Goal: Information Seeking & Learning: Learn about a topic

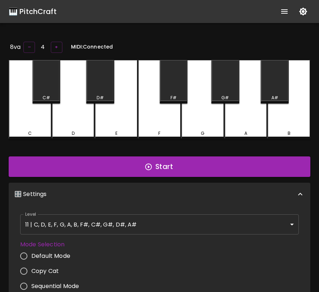
scroll to position [149, 0]
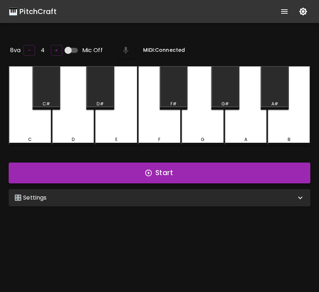
scroll to position [72, 0]
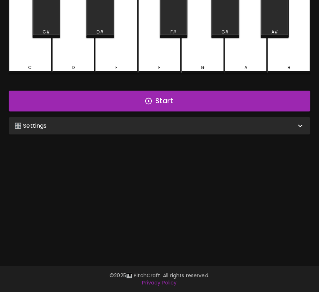
click at [149, 123] on div "🎛️ Settings" at bounding box center [154, 126] width 281 height 9
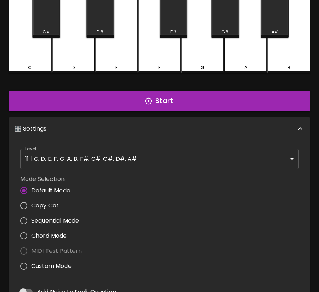
click at [27, 264] on input "Custom Mode" at bounding box center [23, 266] width 15 height 15
radio input "true"
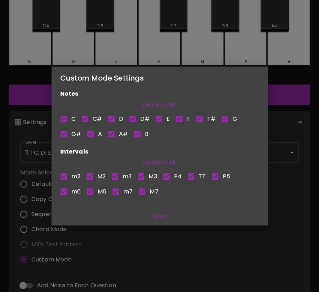
scroll to position [66, 0]
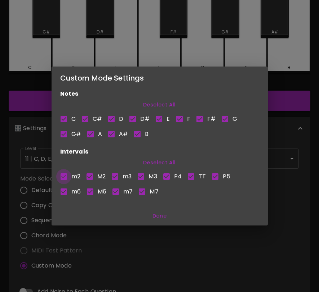
click at [68, 176] on input "m2" at bounding box center [63, 176] width 15 height 15
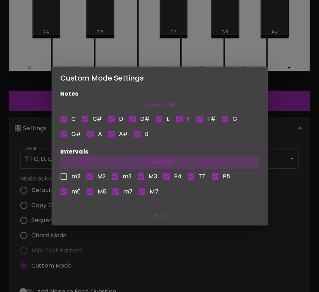
click at [161, 162] on button "Select All" at bounding box center [159, 162] width 199 height 13
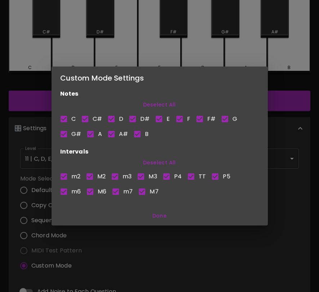
click at [161, 162] on button "Deselect All" at bounding box center [159, 162] width 199 height 13
checkbox input "false"
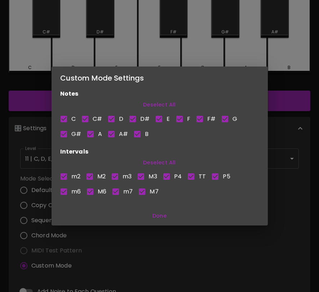
checkbox input "false"
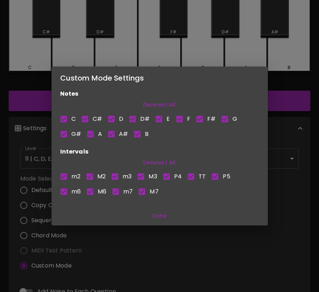
checkbox input "false"
click at [142, 178] on input "M3" at bounding box center [140, 176] width 15 height 15
checkbox input "true"
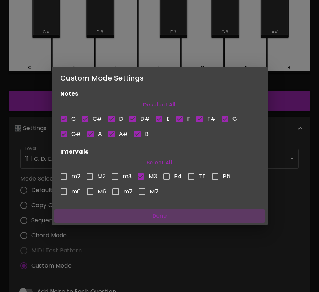
click at [159, 215] on button "Done" at bounding box center [159, 216] width 210 height 13
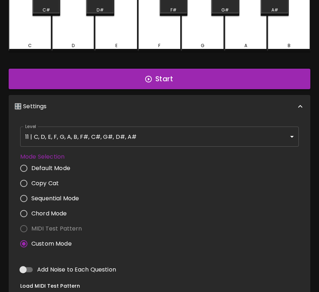
scroll to position [0, 0]
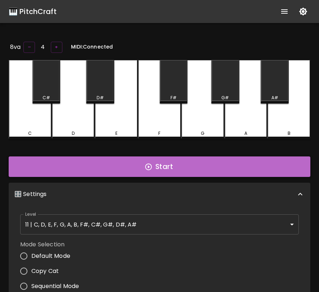
click at [189, 166] on button "Start" at bounding box center [159, 167] width 301 height 21
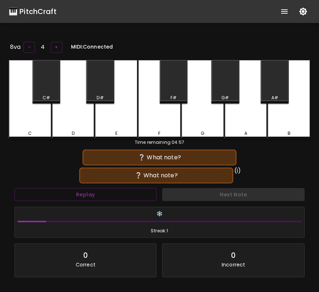
click at [175, 124] on div "F" at bounding box center [159, 99] width 43 height 79
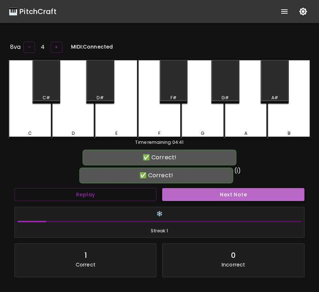
click at [183, 194] on button "Next Note" at bounding box center [233, 194] width 142 height 13
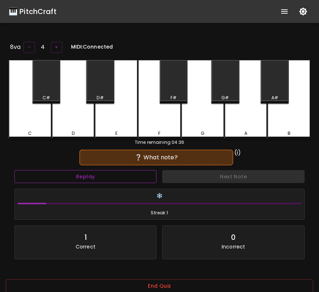
click at [134, 172] on button "Replay" at bounding box center [85, 176] width 142 height 13
click at [175, 90] on div "F#" at bounding box center [174, 82] width 28 height 44
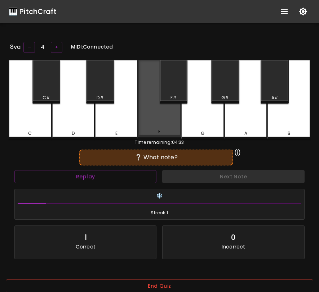
click at [171, 120] on div "F" at bounding box center [159, 99] width 43 height 78
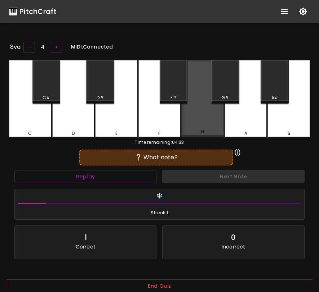
click at [196, 120] on div "G" at bounding box center [202, 99] width 43 height 78
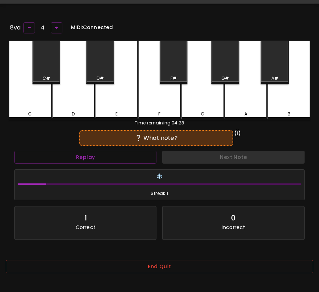
scroll to position [27, 0]
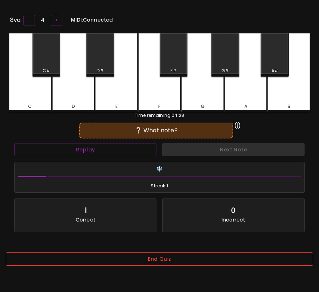
click at [184, 264] on button "End Quiz" at bounding box center [159, 259] width 307 height 13
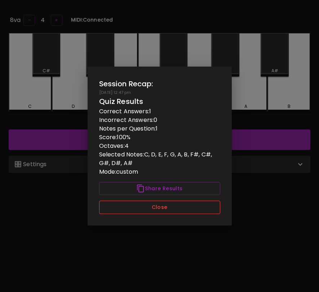
click at [192, 210] on button "Close" at bounding box center [159, 207] width 121 height 13
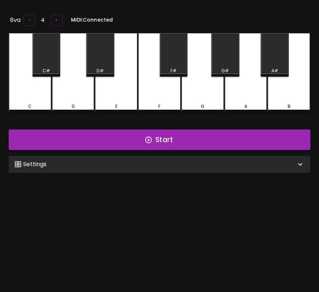
click at [200, 176] on div "8va – 4 + MIDI: Connected C C# D D# E F F# G G# A A# B Start 🎛️ Settings Level …" at bounding box center [159, 159] width 319 height 292
click at [207, 166] on div "🎛️ Settings" at bounding box center [154, 164] width 281 height 9
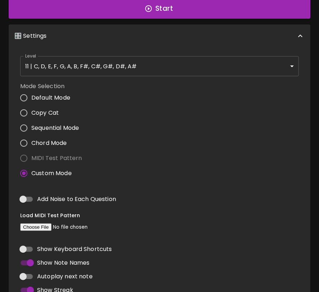
scroll to position [169, 0]
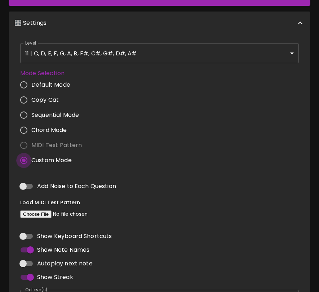
click at [26, 157] on input "Custom Mode" at bounding box center [23, 160] width 15 height 15
click at [25, 131] on input "Chord Mode" at bounding box center [23, 130] width 15 height 15
radio input "true"
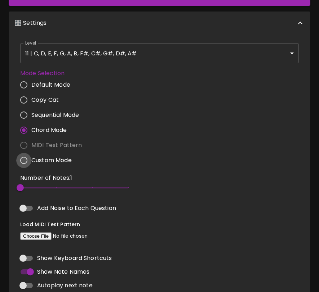
click at [25, 158] on input "Custom Mode" at bounding box center [23, 160] width 15 height 15
radio input "true"
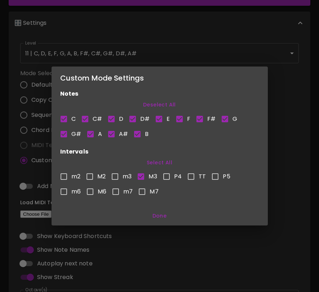
click at [154, 217] on button "Done" at bounding box center [159, 216] width 210 height 13
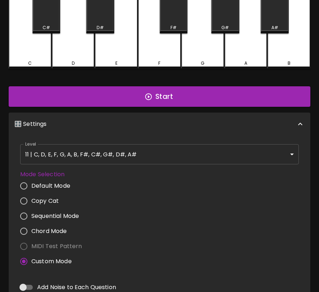
scroll to position [30, 0]
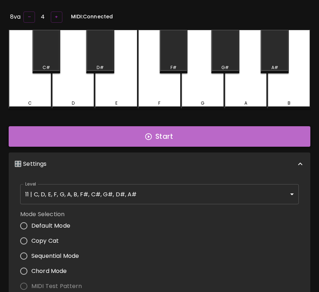
click at [184, 135] on button "Start" at bounding box center [159, 136] width 301 height 21
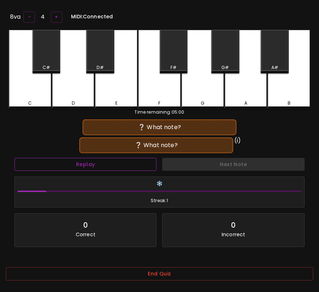
click at [141, 160] on button "Replay" at bounding box center [85, 164] width 142 height 13
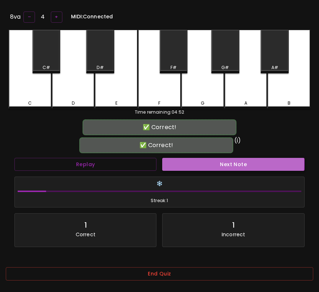
click at [185, 161] on button "Next Note" at bounding box center [233, 164] width 142 height 13
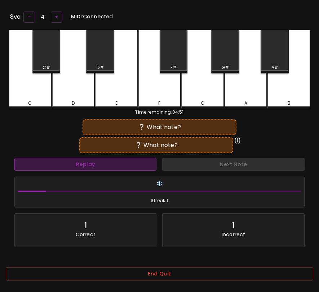
click at [126, 165] on button "Replay" at bounding box center [85, 164] width 142 height 13
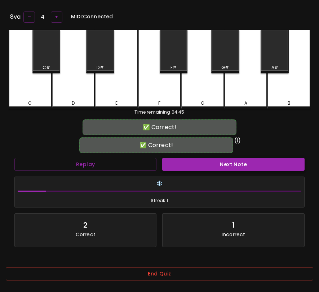
click at [193, 167] on button "Next Note" at bounding box center [233, 164] width 142 height 13
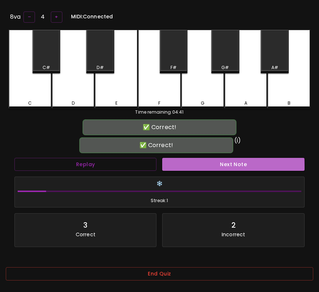
click at [192, 166] on button "Next Note" at bounding box center [233, 164] width 142 height 13
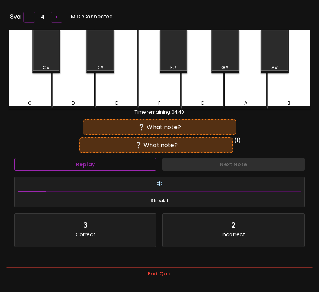
click at [116, 168] on button "Replay" at bounding box center [85, 164] width 142 height 13
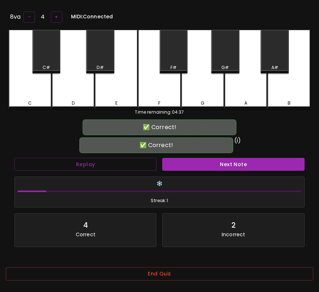
click at [177, 170] on div "Next Note" at bounding box center [233, 164] width 148 height 19
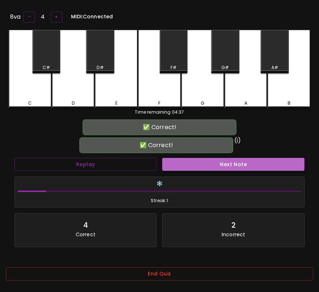
click at [179, 163] on button "Next Note" at bounding box center [233, 164] width 142 height 13
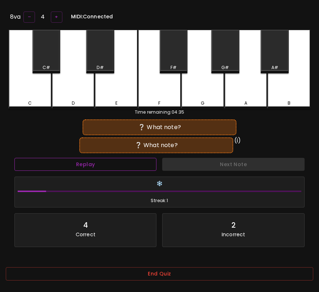
click at [136, 165] on button "Replay" at bounding box center [85, 164] width 142 height 13
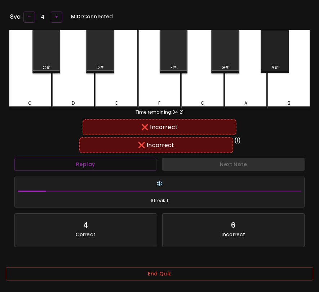
click at [275, 64] on div "A#" at bounding box center [274, 67] width 7 height 6
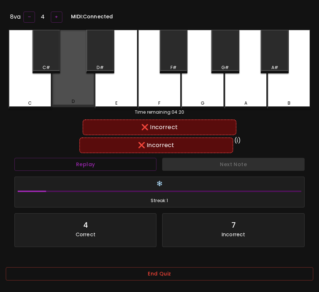
click at [72, 91] on div "D" at bounding box center [73, 69] width 43 height 78
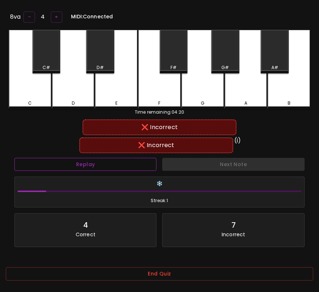
click at [105, 165] on button "Replay" at bounding box center [85, 164] width 142 height 13
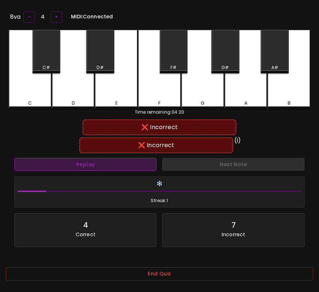
click at [105, 165] on button "Replay" at bounding box center [85, 164] width 142 height 13
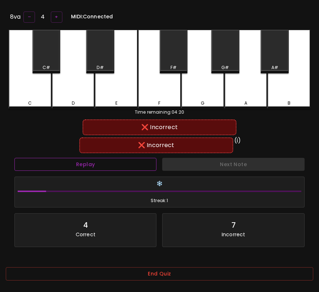
click at [105, 165] on button "Replay" at bounding box center [85, 164] width 142 height 13
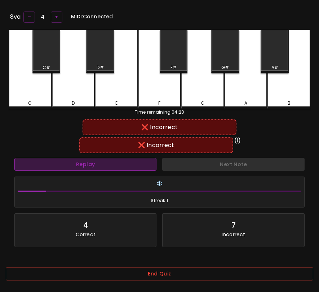
click at [105, 165] on button "Replay" at bounding box center [85, 164] width 142 height 13
click at [108, 160] on button "Replay" at bounding box center [85, 164] width 142 height 13
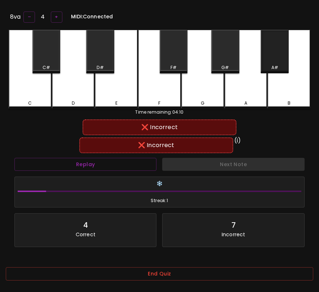
click at [269, 59] on div "A#" at bounding box center [274, 52] width 28 height 44
click at [56, 16] on button "+" at bounding box center [57, 17] width 12 height 11
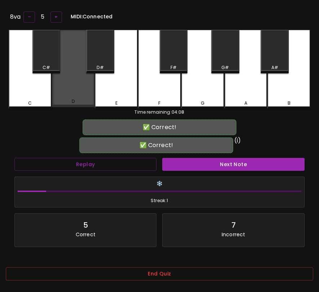
click at [80, 76] on div "D" at bounding box center [73, 69] width 43 height 78
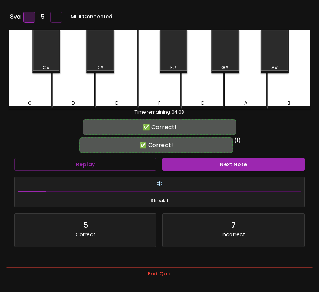
click at [26, 15] on button "–" at bounding box center [29, 17] width 12 height 11
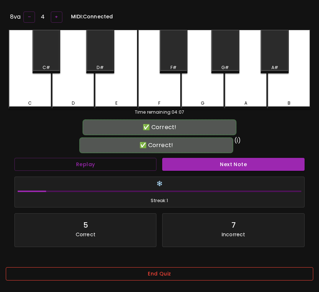
click at [209, 281] on button "End Quiz" at bounding box center [159, 274] width 307 height 13
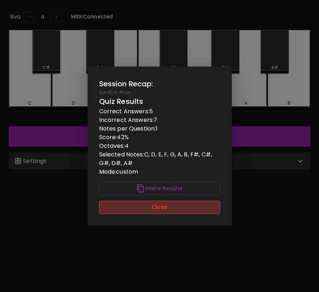
click at [186, 210] on button "Close" at bounding box center [159, 207] width 121 height 13
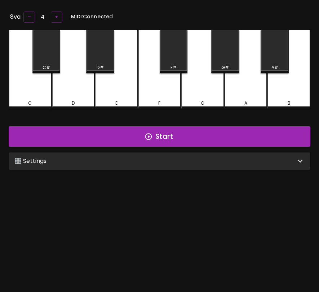
click at [138, 155] on div "🎛️ Settings" at bounding box center [159, 161] width 301 height 17
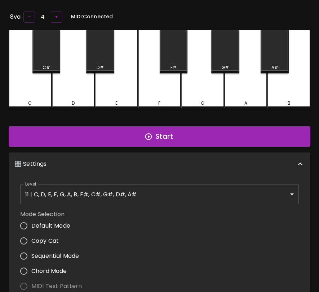
scroll to position [3, 0]
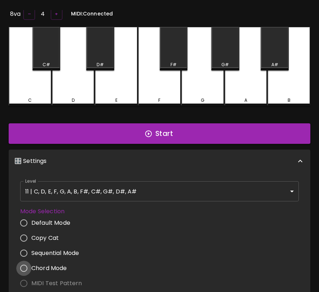
click at [30, 270] on input "Chord Mode" at bounding box center [23, 268] width 15 height 15
radio input "true"
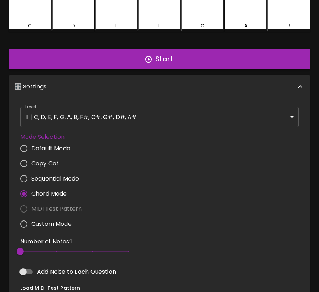
scroll to position [161, 0]
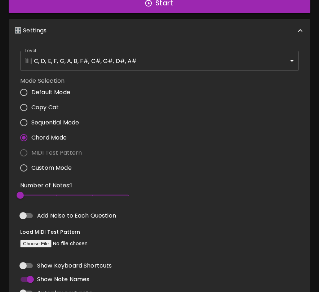
click at [50, 166] on span "Custom Mode" at bounding box center [51, 168] width 40 height 9
click at [31, 166] on input "Custom Mode" at bounding box center [23, 168] width 15 height 15
radio input "true"
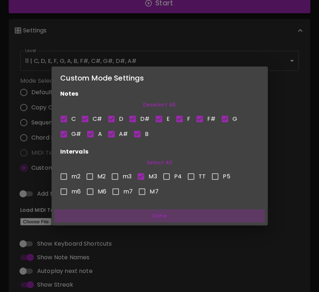
click at [166, 218] on button "Done" at bounding box center [159, 216] width 210 height 13
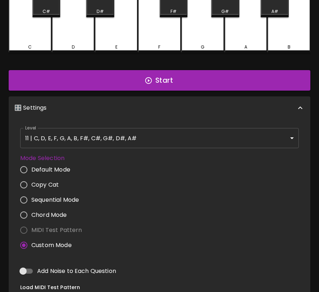
scroll to position [19, 0]
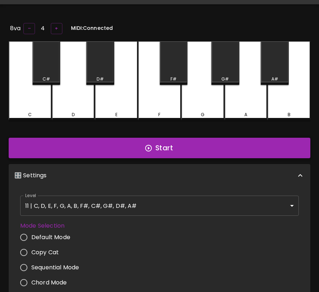
click at [188, 149] on button "Start" at bounding box center [159, 148] width 301 height 21
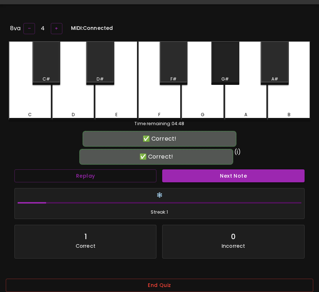
click at [224, 67] on div "G#" at bounding box center [225, 63] width 28 height 44
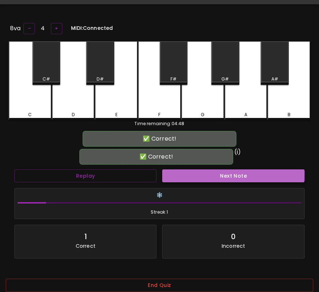
click at [210, 172] on button "Next Note" at bounding box center [233, 176] width 142 height 13
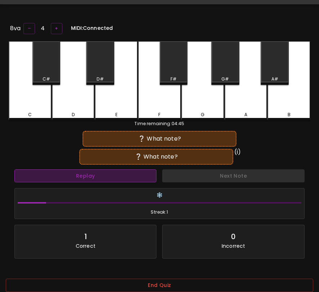
click at [130, 177] on button "Replay" at bounding box center [85, 176] width 142 height 13
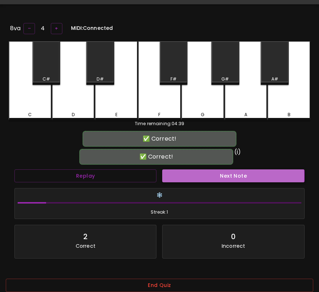
click at [176, 175] on button "Next Note" at bounding box center [233, 176] width 142 height 13
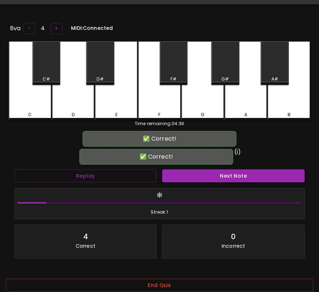
click at [176, 176] on button "Next Note" at bounding box center [233, 176] width 142 height 13
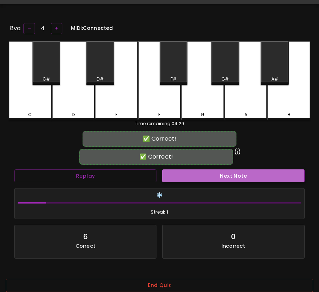
click at [176, 176] on button "Next Note" at bounding box center [233, 176] width 142 height 13
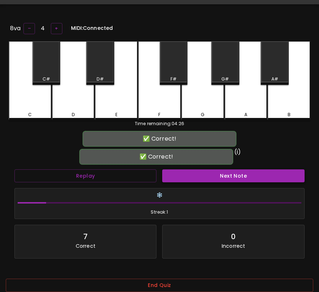
click at [176, 176] on button "Next Note" at bounding box center [233, 176] width 142 height 13
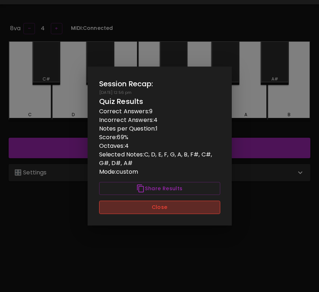
click at [210, 212] on button "Close" at bounding box center [159, 207] width 121 height 13
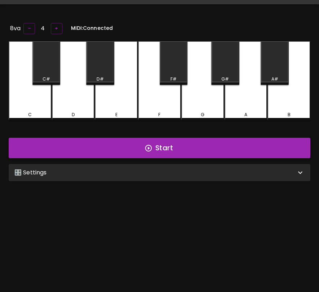
click at [224, 144] on button "Start" at bounding box center [159, 148] width 301 height 21
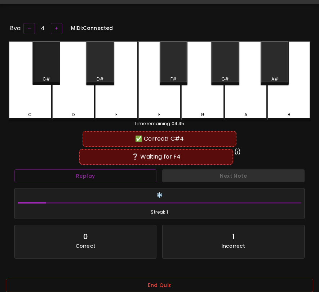
click at [44, 66] on div "C#" at bounding box center [46, 63] width 28 height 44
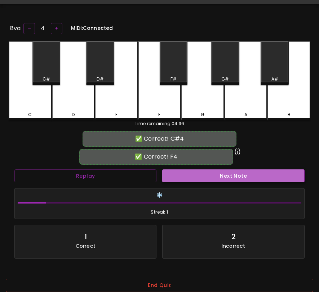
click at [208, 175] on button "Next Note" at bounding box center [233, 176] width 142 height 13
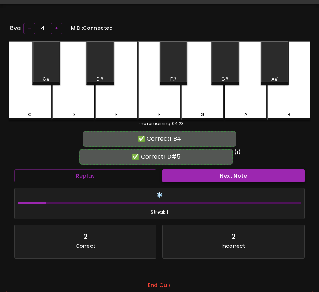
click at [208, 175] on button "Next Note" at bounding box center [233, 176] width 142 height 13
click at [224, 176] on button "Next Note" at bounding box center [233, 176] width 142 height 13
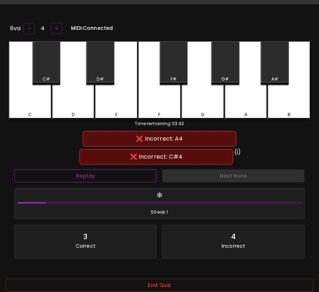
click at [136, 174] on button "Replay" at bounding box center [85, 176] width 142 height 13
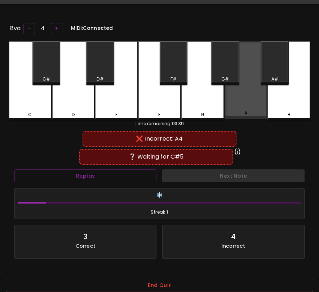
click at [248, 113] on div "A" at bounding box center [245, 113] width 41 height 6
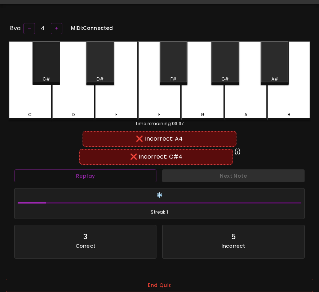
click at [52, 73] on div "C#" at bounding box center [46, 63] width 28 height 44
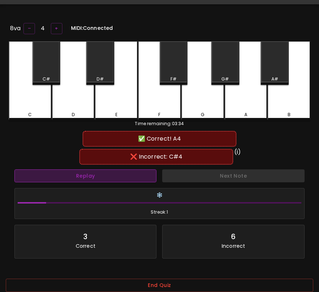
click at [136, 177] on button "Replay" at bounding box center [85, 176] width 142 height 13
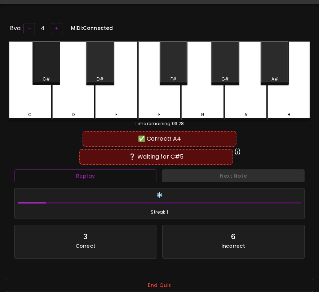
click at [51, 76] on div "C#" at bounding box center [46, 79] width 27 height 6
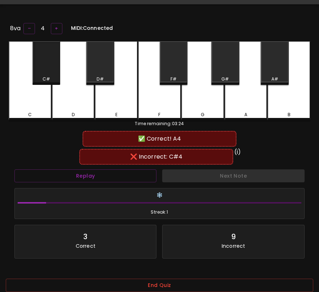
click at [51, 76] on div "C#" at bounding box center [46, 79] width 27 height 6
click at [236, 106] on div "A" at bounding box center [245, 80] width 43 height 79
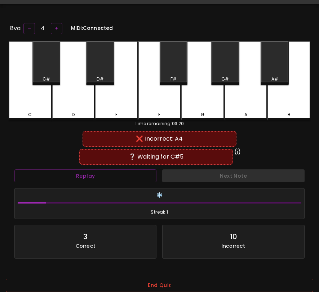
click at [236, 106] on div "A" at bounding box center [245, 80] width 43 height 79
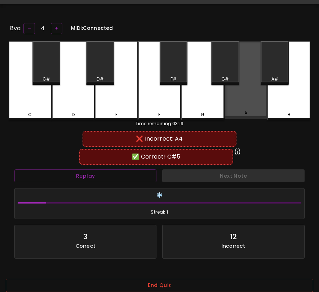
click at [236, 106] on div "A" at bounding box center [245, 80] width 43 height 78
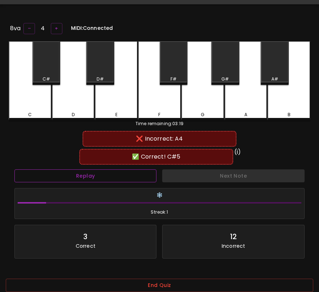
click at [142, 180] on button "Replay" at bounding box center [85, 176] width 142 height 13
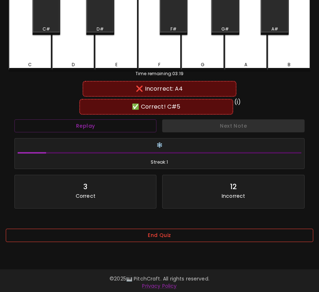
scroll to position [72, 0]
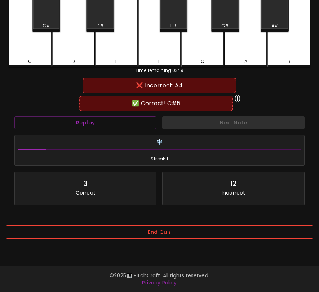
click at [135, 227] on div "End Quiz" at bounding box center [159, 234] width 307 height 29
click at [135, 232] on button "End Quiz" at bounding box center [159, 232] width 307 height 13
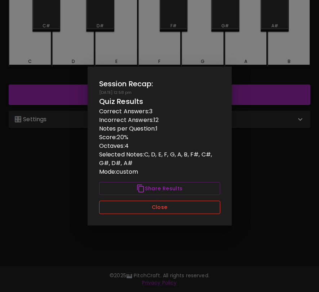
click at [143, 207] on button "Close" at bounding box center [159, 207] width 121 height 13
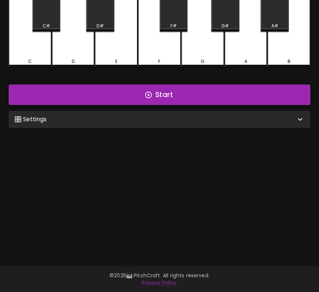
click at [149, 97] on icon "button" at bounding box center [148, 94] width 6 height 6
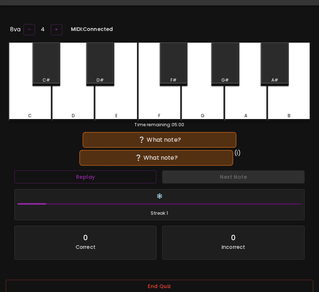
scroll to position [15, 0]
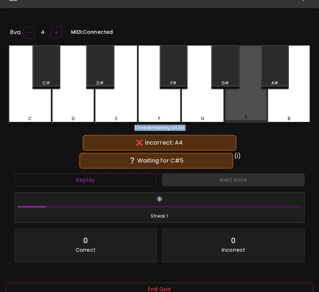
click at [250, 100] on div "A" at bounding box center [245, 84] width 43 height 78
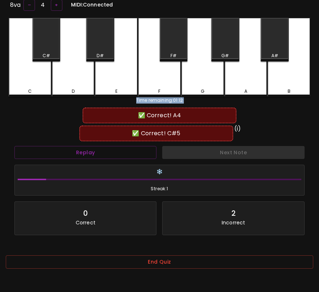
scroll to position [72, 0]
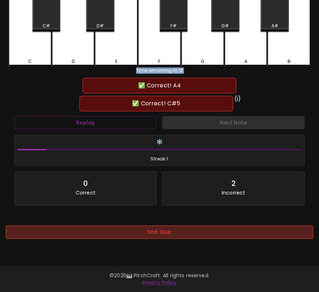
click at [250, 233] on button "End Quiz" at bounding box center [159, 232] width 307 height 13
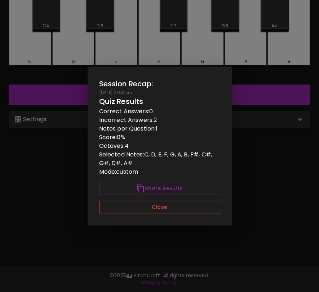
click at [187, 207] on button "Close" at bounding box center [159, 207] width 121 height 13
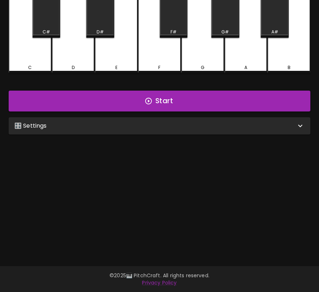
scroll to position [72, 0]
click at [111, 133] on div "🎛️ Settings" at bounding box center [159, 125] width 301 height 17
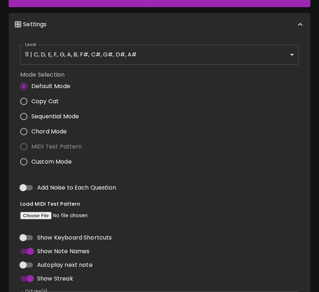
scroll to position [247, 0]
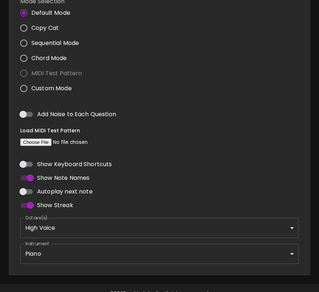
click at [24, 86] on input "Custom Mode" at bounding box center [23, 88] width 15 height 15
radio input "true"
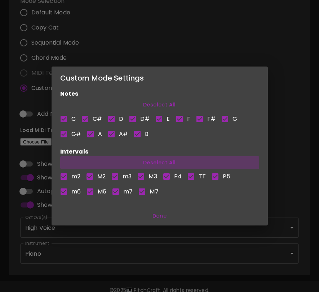
click at [148, 162] on button "Deselect All" at bounding box center [159, 162] width 199 height 13
checkbox input "false"
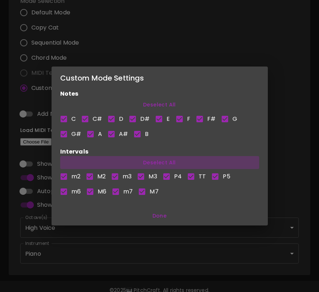
checkbox input "false"
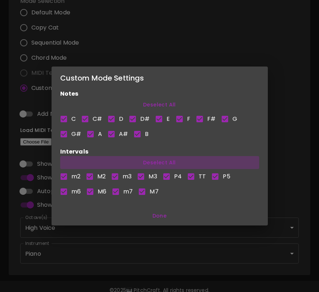
checkbox input "false"
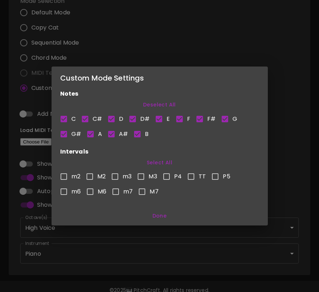
click at [142, 178] on input "M3" at bounding box center [140, 176] width 15 height 15
checkbox input "true"
click at [161, 214] on button "Done" at bounding box center [159, 216] width 210 height 13
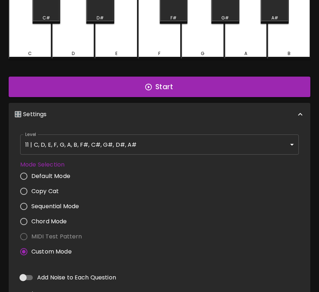
scroll to position [2, 0]
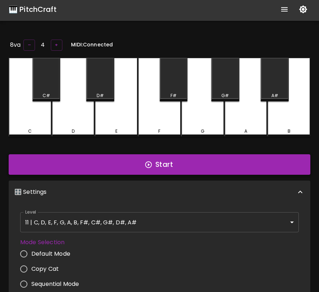
click at [168, 159] on button "Start" at bounding box center [159, 164] width 301 height 21
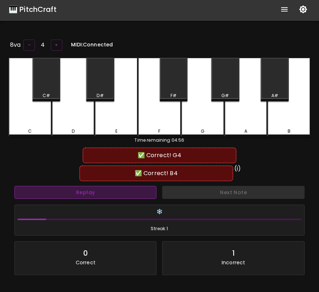
click at [152, 196] on button "Replay" at bounding box center [85, 192] width 142 height 13
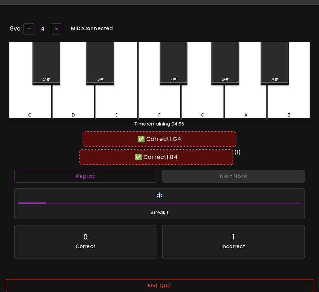
scroll to position [0, 0]
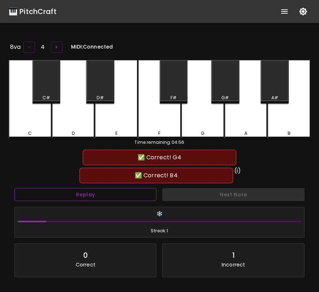
click at [142, 192] on button "Replay" at bounding box center [85, 194] width 142 height 13
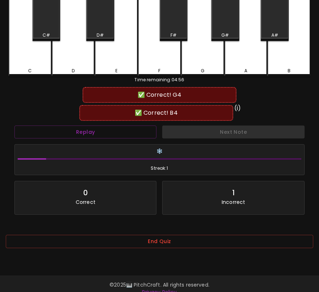
scroll to position [64, 0]
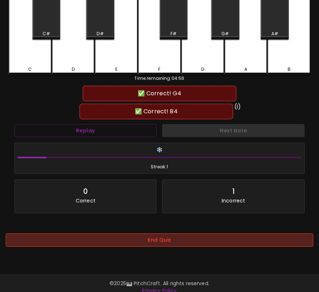
click at [148, 242] on button "End Quiz" at bounding box center [159, 240] width 307 height 13
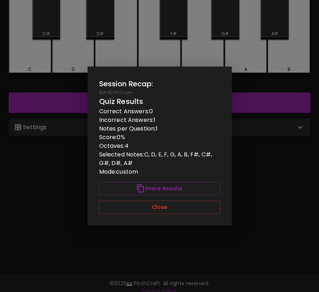
click at [160, 212] on button "Close" at bounding box center [159, 207] width 121 height 13
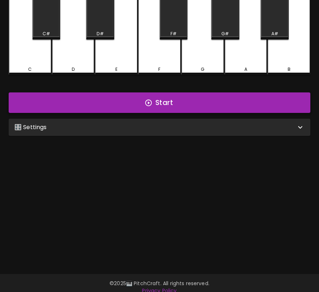
click at [188, 111] on button "Start" at bounding box center [159, 103] width 301 height 21
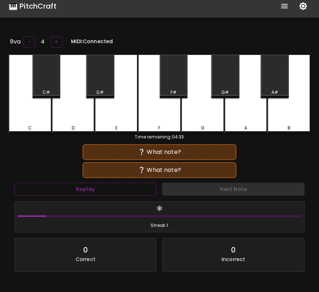
scroll to position [3, 0]
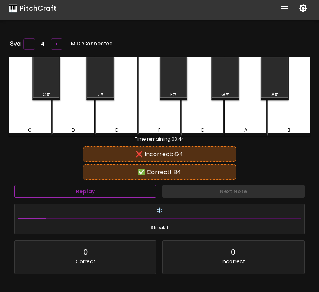
click at [82, 190] on button "Replay" at bounding box center [85, 191] width 142 height 13
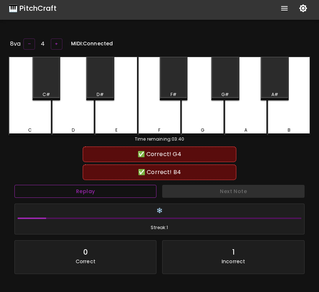
click at [82, 190] on button "Replay" at bounding box center [85, 191] width 142 height 13
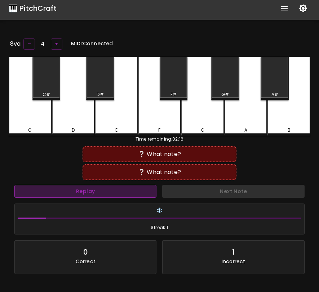
click at [134, 193] on button "Replay" at bounding box center [85, 191] width 142 height 13
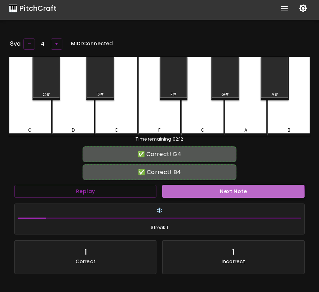
click at [178, 195] on button "Next Note" at bounding box center [233, 191] width 142 height 13
click at [178, 190] on button "Next Note" at bounding box center [233, 191] width 142 height 13
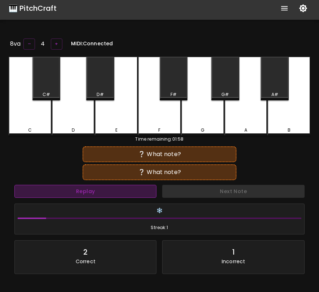
click at [151, 190] on button "Replay" at bounding box center [85, 191] width 142 height 13
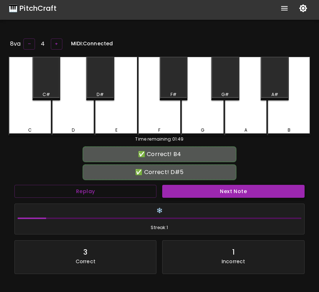
click at [171, 193] on button "Next Note" at bounding box center [233, 191] width 142 height 13
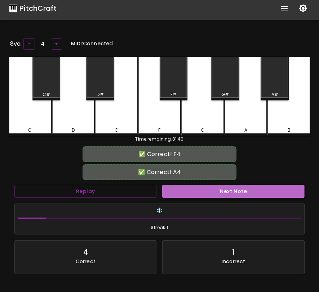
click at [171, 193] on button "Next Note" at bounding box center [233, 191] width 142 height 13
click at [171, 192] on button "Next Note" at bounding box center [233, 191] width 142 height 13
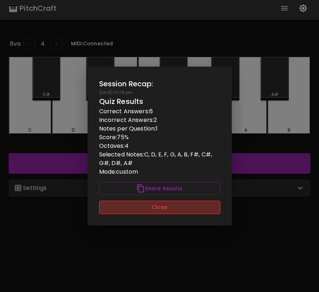
click at [200, 208] on button "Close" at bounding box center [159, 207] width 121 height 13
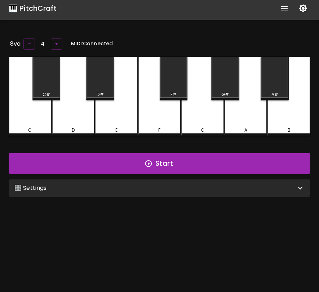
click at [210, 186] on div "🎛️ Settings" at bounding box center [154, 188] width 281 height 9
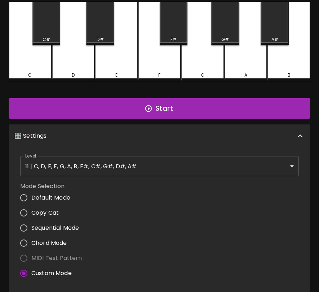
scroll to position [69, 0]
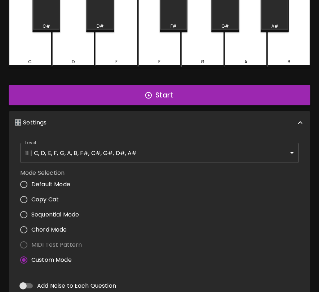
click at [59, 232] on span "Chord Mode" at bounding box center [49, 230] width 36 height 9
click at [31, 232] on input "Chord Mode" at bounding box center [23, 230] width 15 height 15
radio input "true"
click at [58, 258] on span "Custom Mode" at bounding box center [51, 260] width 40 height 9
click at [31, 258] on input "Custom Mode" at bounding box center [23, 260] width 15 height 15
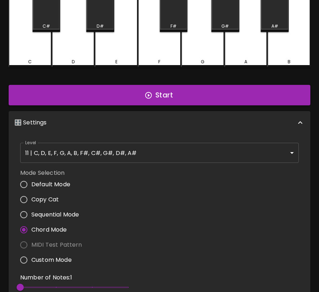
radio input "true"
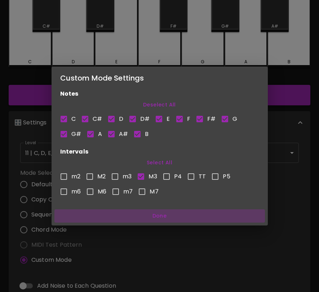
click at [163, 217] on button "Done" at bounding box center [159, 216] width 210 height 13
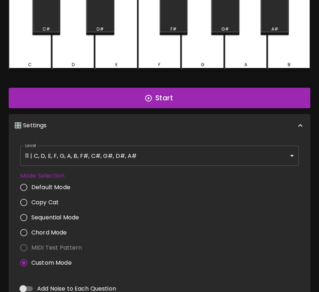
scroll to position [36, 0]
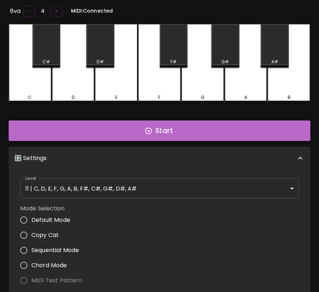
click at [187, 131] on button "Start" at bounding box center [159, 131] width 301 height 21
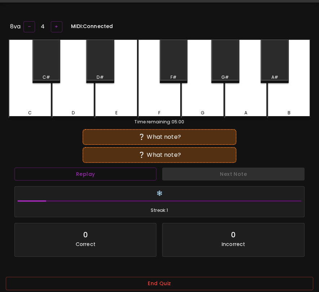
scroll to position [0, 0]
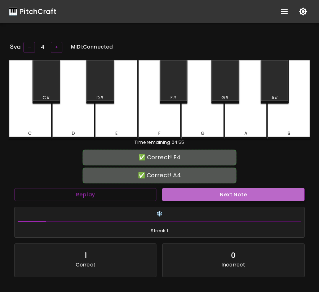
click at [178, 195] on button "Next Note" at bounding box center [233, 194] width 142 height 13
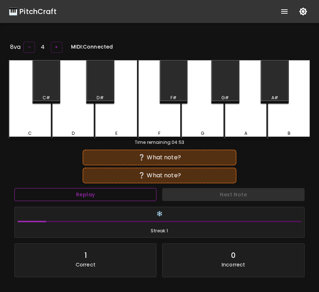
click at [156, 194] on button "Replay" at bounding box center [85, 194] width 142 height 13
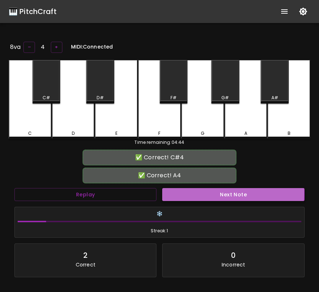
click at [174, 191] on button "Next Note" at bounding box center [233, 194] width 142 height 13
click at [174, 190] on button "Next Note" at bounding box center [233, 194] width 142 height 13
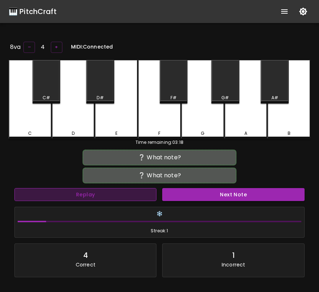
click at [144, 189] on button "Replay" at bounding box center [85, 194] width 142 height 13
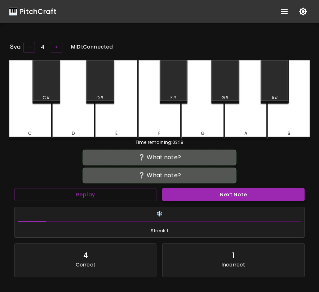
click at [180, 191] on button "Next Note" at bounding box center [233, 194] width 142 height 13
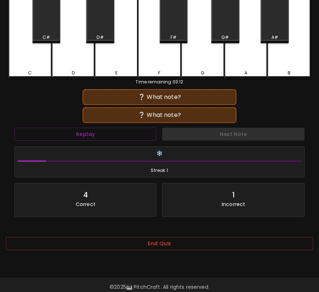
scroll to position [72, 0]
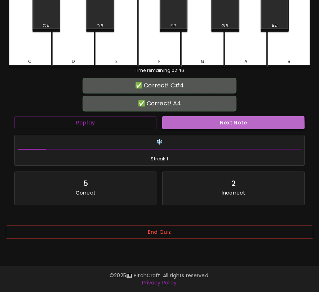
click at [184, 126] on button "Next Note" at bounding box center [233, 122] width 142 height 13
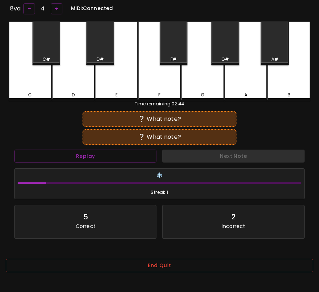
scroll to position [0, 0]
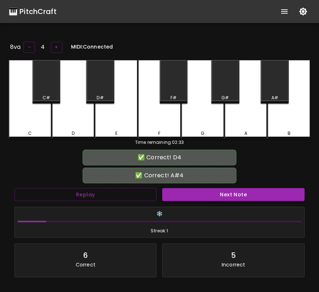
click at [208, 192] on button "Next Note" at bounding box center [233, 194] width 142 height 13
click at [207, 188] on button "Next Note" at bounding box center [233, 194] width 142 height 13
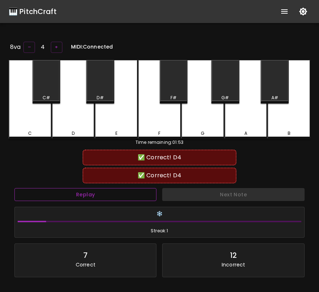
click at [136, 196] on button "Replay" at bounding box center [85, 194] width 142 height 13
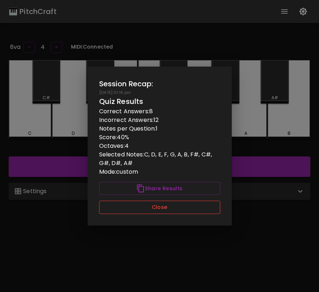
click at [203, 209] on button "Close" at bounding box center [159, 207] width 121 height 13
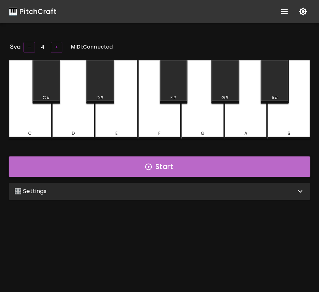
click at [224, 170] on button "Start" at bounding box center [159, 167] width 301 height 21
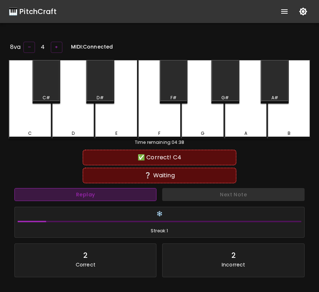
click at [146, 200] on button "Replay" at bounding box center [85, 194] width 142 height 13
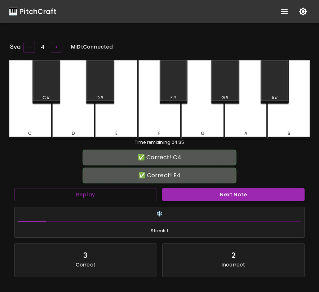
click at [184, 199] on button "Next Note" at bounding box center [233, 194] width 142 height 13
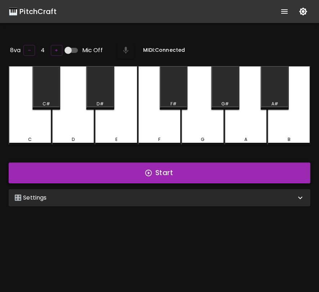
click at [252, 176] on button "Start" at bounding box center [159, 173] width 301 height 21
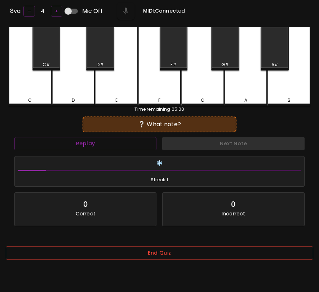
scroll to position [72, 0]
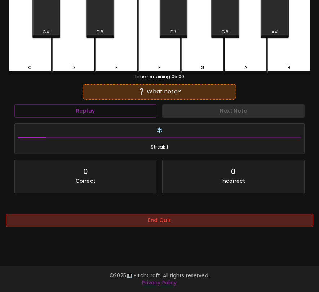
click at [176, 221] on button "End Quiz" at bounding box center [159, 220] width 307 height 13
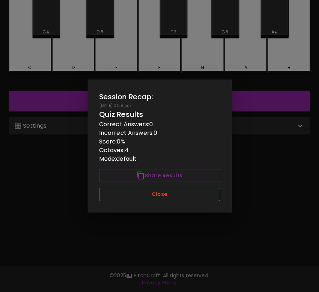
click at [193, 196] on button "Close" at bounding box center [159, 194] width 121 height 13
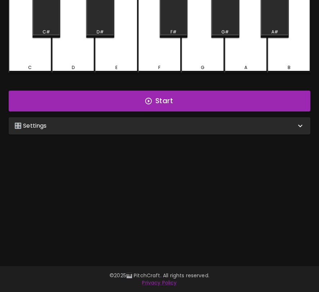
click at [197, 122] on div "🎛️ Settings" at bounding box center [154, 126] width 281 height 9
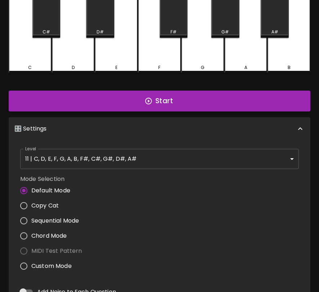
scroll to position [3, 0]
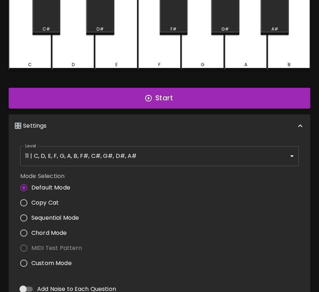
click at [55, 263] on span "Custom Mode" at bounding box center [51, 263] width 40 height 9
click at [31, 263] on input "Custom Mode" at bounding box center [23, 263] width 15 height 15
radio input "true"
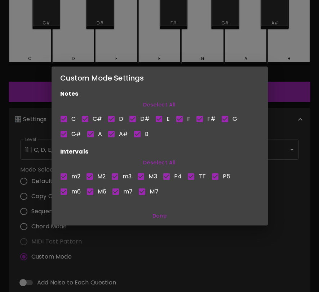
scroll to position [0, 0]
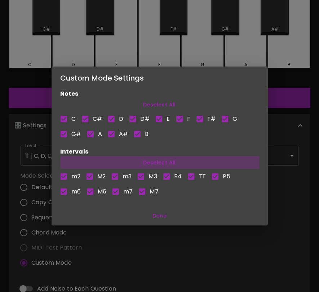
click at [151, 162] on button "Deselect All" at bounding box center [159, 162] width 199 height 13
checkbox input "false"
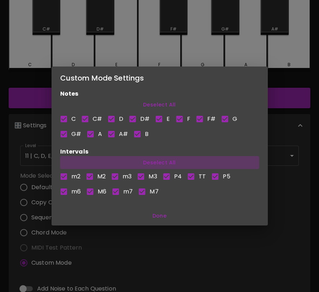
checkbox input "false"
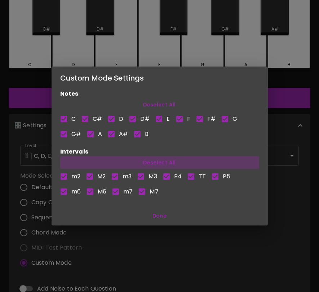
checkbox input "false"
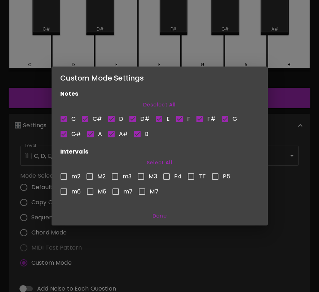
click at [143, 175] on input "M3" at bounding box center [140, 176] width 15 height 15
checkbox input "true"
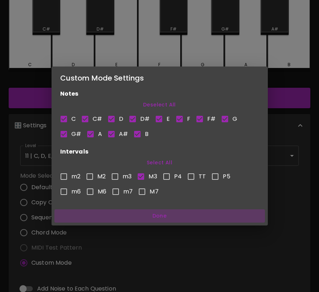
click at [159, 215] on button "Done" at bounding box center [159, 216] width 210 height 13
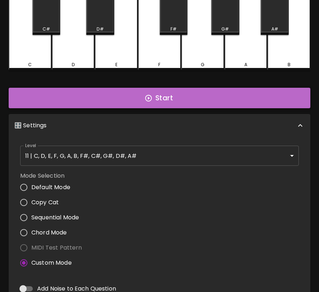
click at [182, 105] on button "Start" at bounding box center [159, 98] width 301 height 21
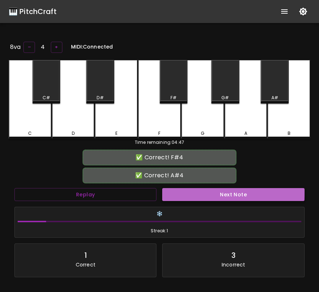
click at [202, 191] on button "Next Note" at bounding box center [233, 194] width 142 height 13
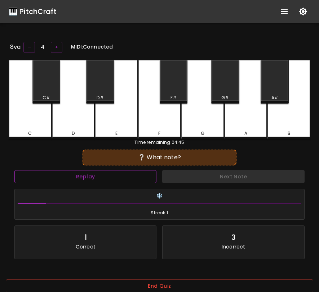
click at [135, 177] on button "Replay" at bounding box center [85, 176] width 142 height 13
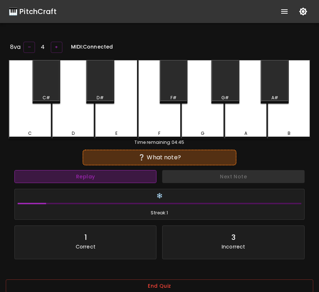
click at [135, 177] on button "Replay" at bounding box center [85, 176] width 142 height 13
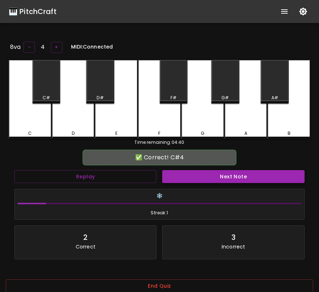
click at [172, 180] on button "Next Note" at bounding box center [233, 176] width 142 height 13
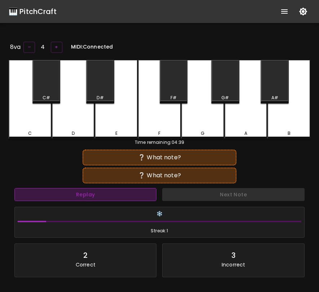
click at [136, 198] on button "Replay" at bounding box center [85, 194] width 142 height 13
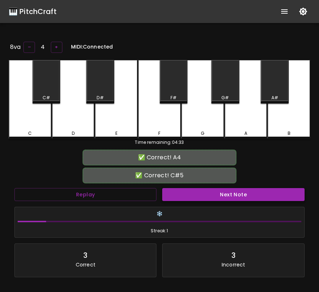
click at [181, 197] on button "Next Note" at bounding box center [233, 194] width 142 height 13
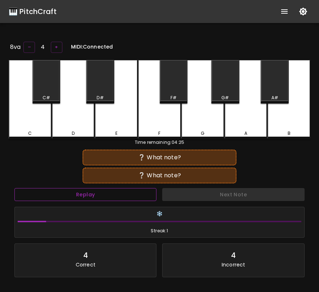
click at [137, 198] on button "Replay" at bounding box center [85, 194] width 142 height 13
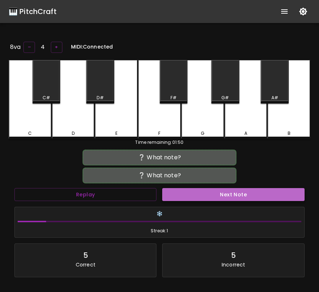
click at [256, 194] on button "Next Note" at bounding box center [233, 194] width 142 height 13
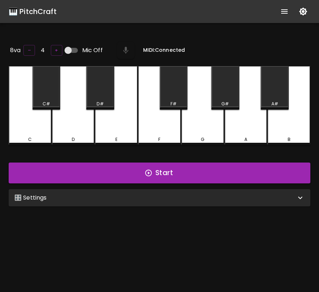
click at [153, 197] on div "🎛️ Settings" at bounding box center [154, 198] width 281 height 9
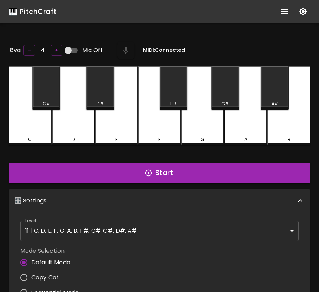
scroll to position [3, 0]
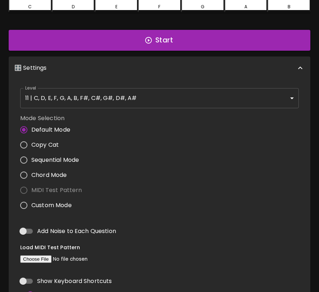
click at [60, 175] on span "Chord Mode" at bounding box center [49, 175] width 36 height 9
click at [31, 175] on input "Chord Mode" at bounding box center [23, 175] width 15 height 15
radio input "true"
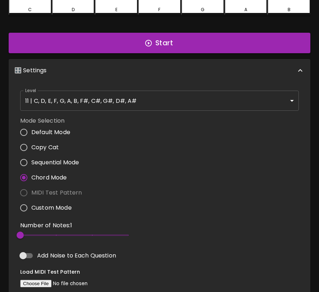
click at [55, 210] on span "Custom Mode" at bounding box center [51, 208] width 40 height 9
click at [31, 210] on input "Custom Mode" at bounding box center [23, 208] width 15 height 15
radio input "true"
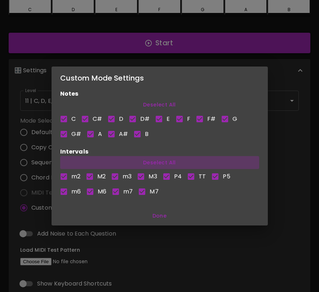
click at [148, 162] on button "Deselect All" at bounding box center [159, 162] width 199 height 13
checkbox input "false"
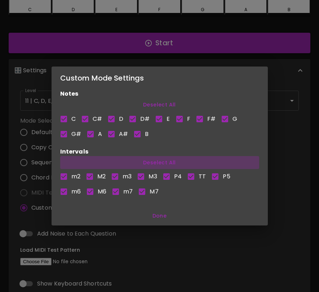
checkbox input "false"
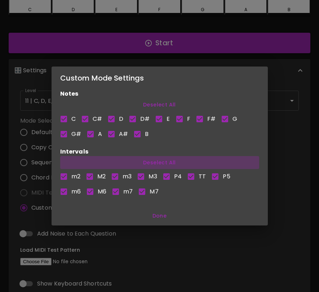
checkbox input "false"
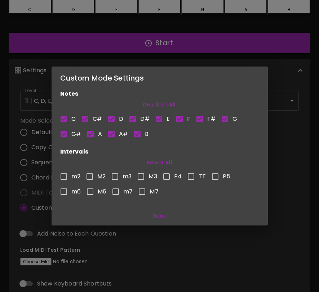
click at [142, 176] on input "M3" at bounding box center [140, 176] width 15 height 15
checkbox input "true"
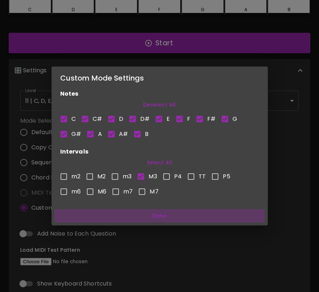
click at [158, 214] on button "Done" at bounding box center [159, 216] width 210 height 13
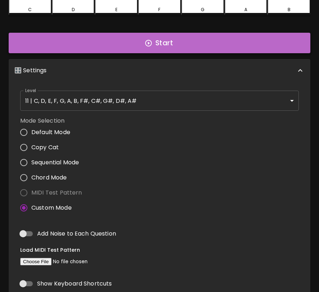
click at [176, 49] on button "Start" at bounding box center [159, 43] width 301 height 21
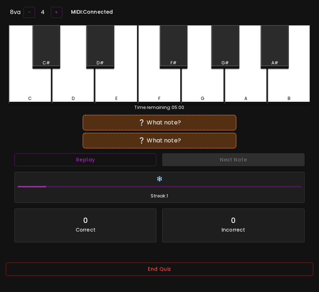
scroll to position [31, 0]
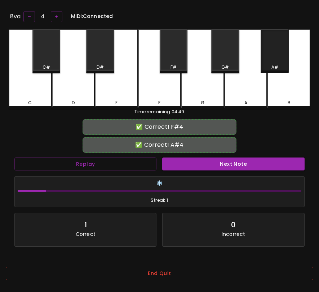
click at [274, 55] on div "A#" at bounding box center [274, 52] width 28 height 44
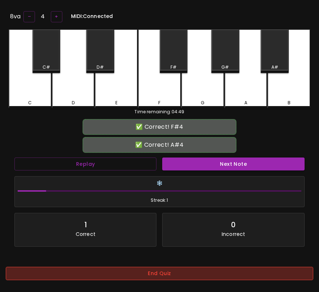
click at [203, 277] on button "End Quiz" at bounding box center [159, 273] width 307 height 13
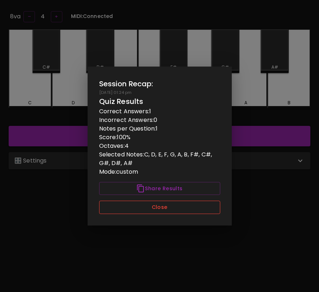
click at [198, 203] on button "Close" at bounding box center [159, 207] width 121 height 13
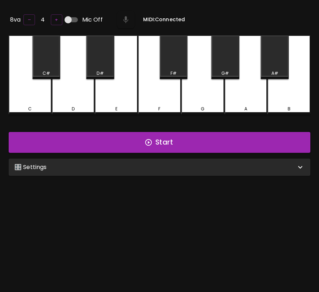
scroll to position [31, 0]
click at [245, 164] on div "🎛️ Settings" at bounding box center [154, 167] width 281 height 9
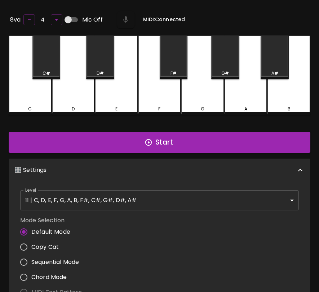
scroll to position [3, 0]
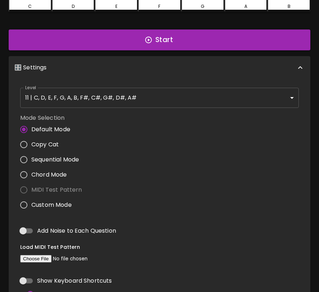
click at [68, 206] on span "Custom Mode" at bounding box center [51, 205] width 40 height 9
click at [31, 206] on input "Custom Mode" at bounding box center [23, 205] width 15 height 15
radio input "true"
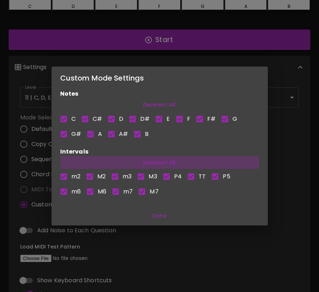
click at [154, 163] on button "Deselect All" at bounding box center [159, 162] width 199 height 13
checkbox input "false"
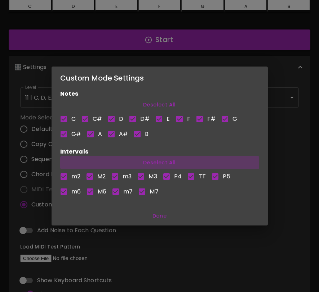
checkbox input "false"
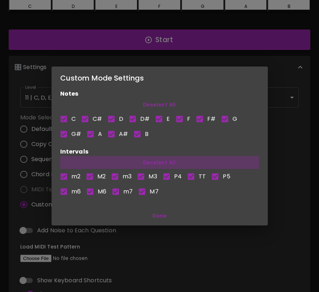
checkbox input "false"
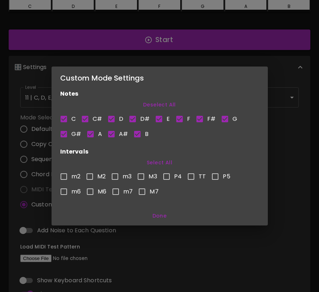
click at [142, 175] on input "M3" at bounding box center [140, 176] width 15 height 15
checkbox input "true"
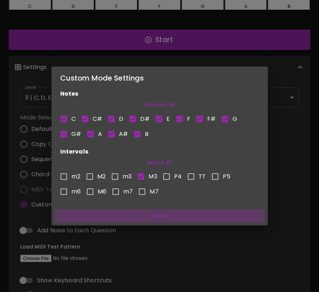
click at [160, 218] on button "Done" at bounding box center [159, 216] width 210 height 13
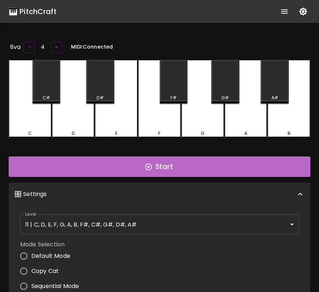
click at [175, 172] on button "Start" at bounding box center [159, 167] width 301 height 21
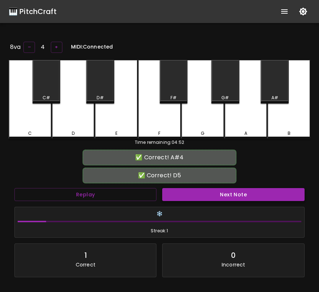
click at [181, 191] on button "Next Note" at bounding box center [233, 194] width 142 height 13
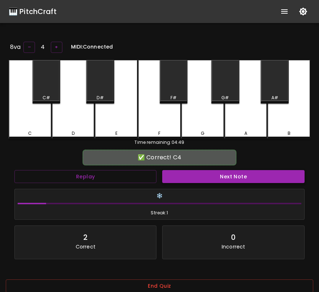
click at [188, 178] on button "Next Note" at bounding box center [233, 176] width 142 height 13
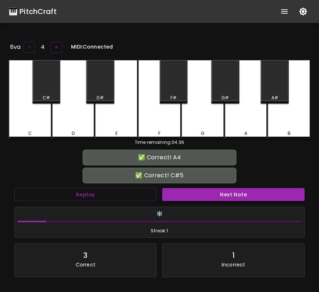
click at [195, 195] on button "Next Note" at bounding box center [233, 194] width 142 height 13
click at [194, 195] on button "Next Note" at bounding box center [233, 194] width 142 height 13
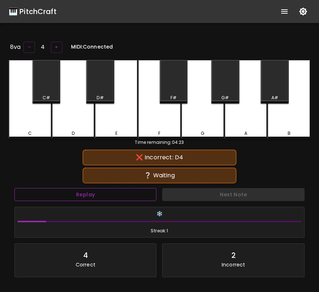
click at [148, 191] on button "Replay" at bounding box center [85, 194] width 142 height 13
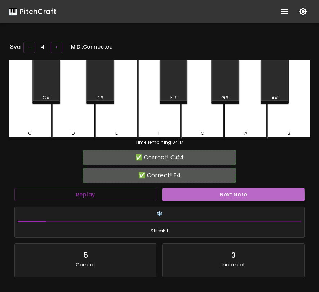
click at [174, 196] on button "Next Note" at bounding box center [233, 194] width 142 height 13
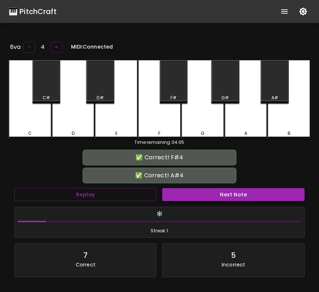
click at [174, 196] on button "Next Note" at bounding box center [233, 194] width 142 height 13
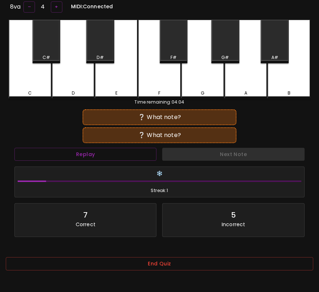
scroll to position [72, 0]
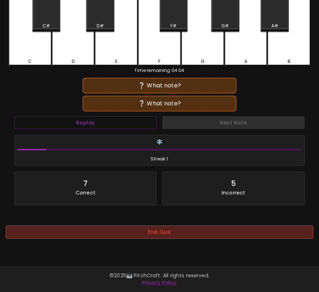
click at [165, 239] on button "End Quiz" at bounding box center [159, 232] width 307 height 13
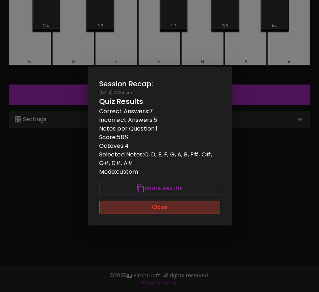
click at [183, 209] on button "Close" at bounding box center [159, 207] width 121 height 13
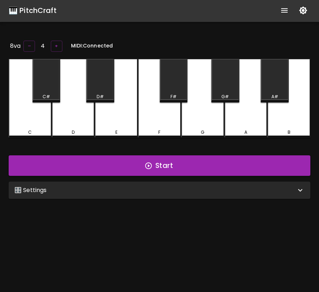
scroll to position [0, 0]
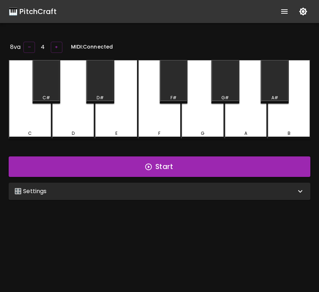
click at [184, 191] on div "🎛️ Settings" at bounding box center [154, 191] width 281 height 9
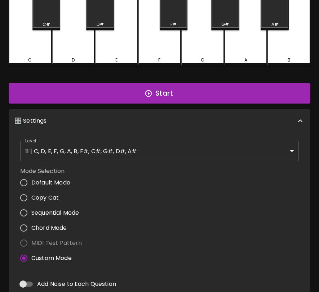
scroll to position [116, 0]
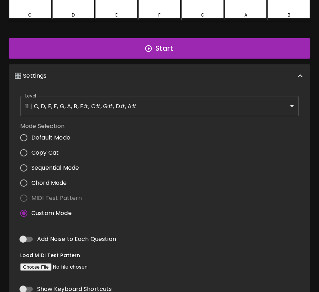
click at [26, 184] on input "Chord Mode" at bounding box center [23, 183] width 15 height 15
radio input "true"
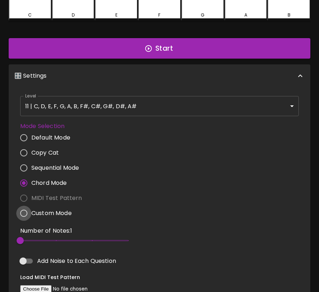
click at [26, 215] on input "Custom Mode" at bounding box center [23, 213] width 15 height 15
radio input "true"
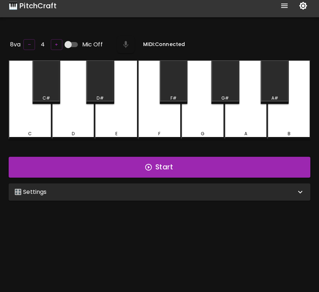
click at [146, 193] on div "🎛️ Settings" at bounding box center [154, 192] width 281 height 9
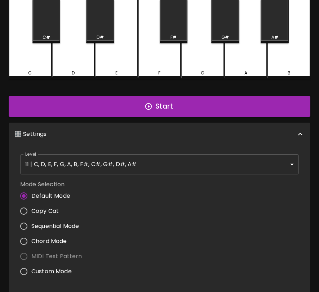
scroll to position [88, 0]
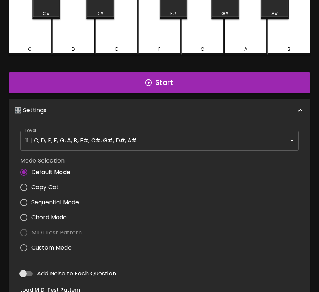
click at [60, 246] on span "Custom Mode" at bounding box center [51, 248] width 40 height 9
click at [31, 246] on input "Custom Mode" at bounding box center [23, 248] width 15 height 15
radio input "true"
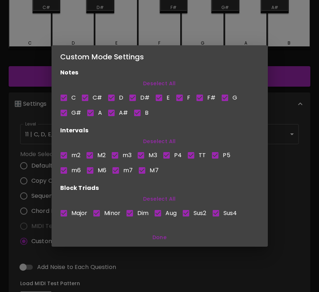
scroll to position [0, 0]
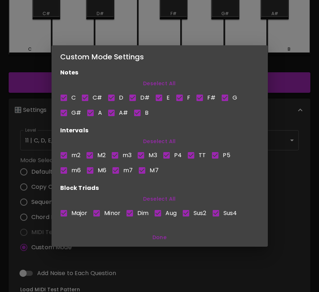
click at [154, 198] on button "Deselect All" at bounding box center [159, 199] width 199 height 13
checkbox input "false"
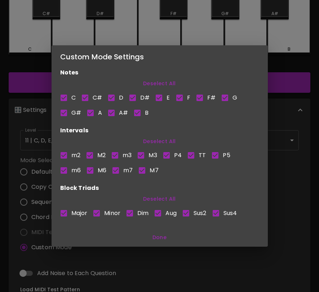
checkbox input "false"
click at [97, 215] on input "Minor" at bounding box center [96, 213] width 15 height 15
checkbox input "true"
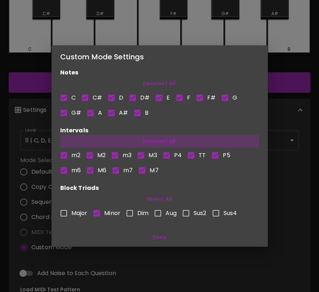
click at [169, 140] on button "Deselect All" at bounding box center [159, 141] width 199 height 13
checkbox input "false"
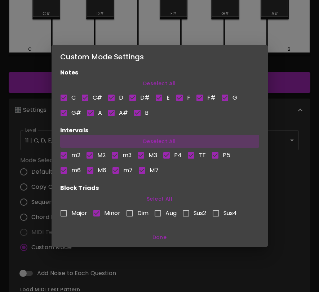
checkbox input "false"
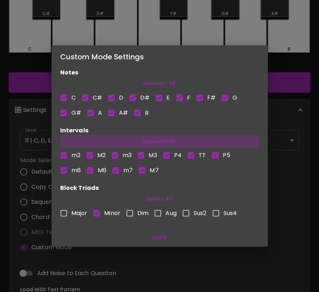
checkbox input "false"
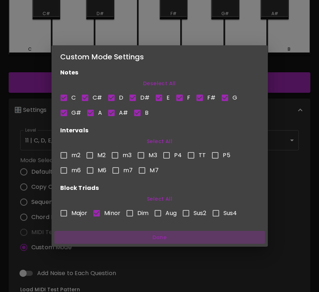
click at [162, 237] on button "Done" at bounding box center [159, 237] width 210 height 13
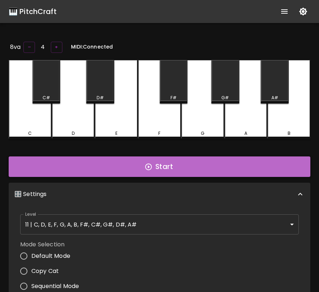
click at [189, 171] on button "Start" at bounding box center [159, 167] width 301 height 21
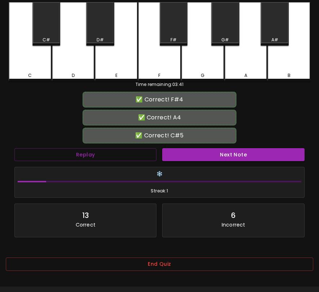
scroll to position [80, 0]
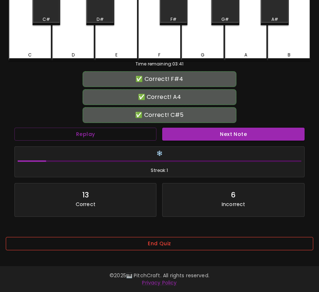
click at [173, 238] on button "End Quiz" at bounding box center [159, 243] width 307 height 13
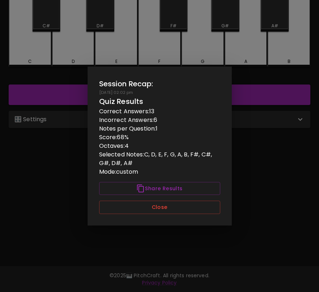
scroll to position [0, 0]
click at [182, 211] on button "Close" at bounding box center [159, 207] width 121 height 13
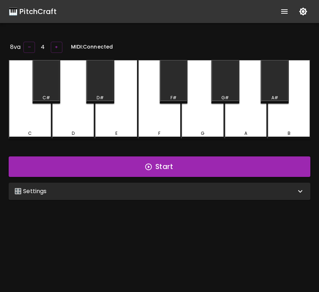
click at [189, 194] on div "🎛️ Settings" at bounding box center [154, 191] width 281 height 9
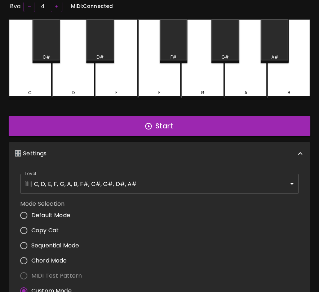
scroll to position [102, 0]
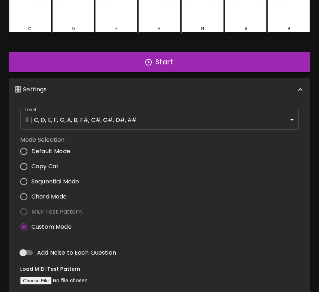
click at [54, 194] on span "Chord Mode" at bounding box center [49, 197] width 36 height 9
click at [31, 194] on input "Chord Mode" at bounding box center [23, 196] width 15 height 15
radio input "true"
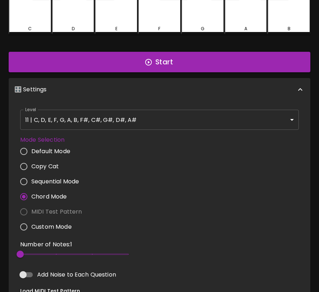
click at [33, 228] on span "Custom Mode" at bounding box center [51, 227] width 40 height 9
click at [31, 228] on input "Custom Mode" at bounding box center [23, 227] width 15 height 15
radio input "true"
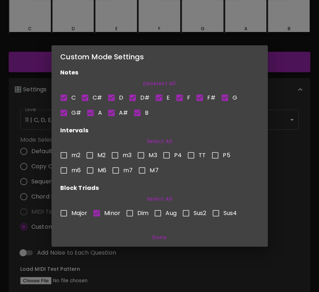
click at [163, 237] on button "Done" at bounding box center [159, 237] width 210 height 13
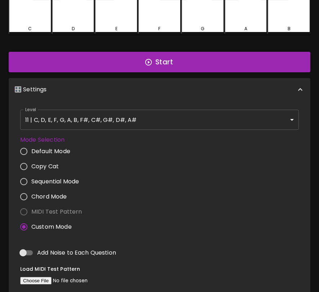
scroll to position [0, 0]
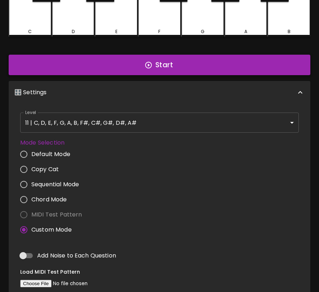
click at [185, 59] on button "Start" at bounding box center [159, 65] width 301 height 21
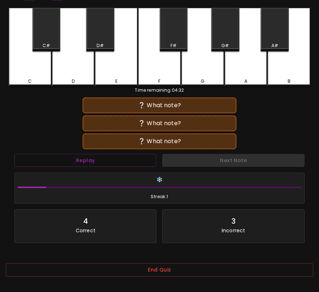
scroll to position [80, 0]
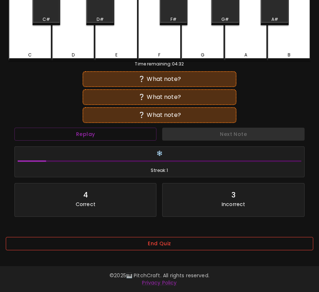
click at [192, 244] on button "End Quiz" at bounding box center [159, 243] width 307 height 13
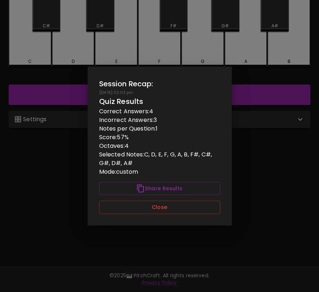
scroll to position [0, 0]
click at [197, 207] on button "Close" at bounding box center [159, 207] width 121 height 13
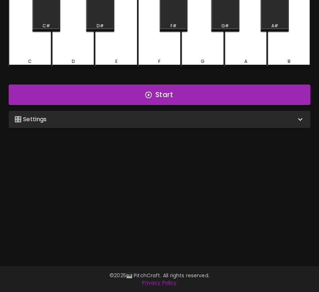
click at [220, 124] on div "🎛️ Settings" at bounding box center [159, 119] width 301 height 17
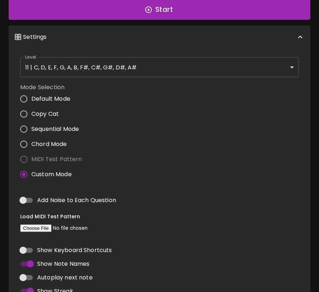
scroll to position [153, 0]
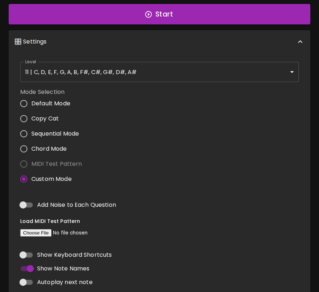
click at [59, 149] on span "Chord Mode" at bounding box center [49, 149] width 36 height 9
click at [31, 149] on input "Chord Mode" at bounding box center [23, 149] width 15 height 15
radio input "true"
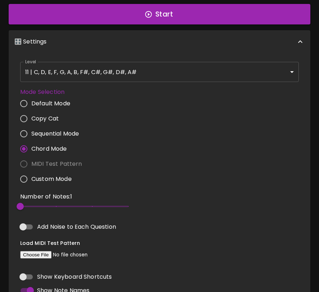
click at [58, 178] on span "Custom Mode" at bounding box center [51, 179] width 40 height 9
click at [31, 178] on input "Custom Mode" at bounding box center [23, 179] width 15 height 15
radio input "true"
